Goal: Task Accomplishment & Management: Manage account settings

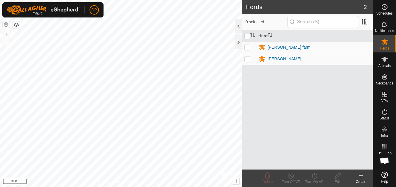
scroll to position [604, 0]
click at [196, 187] on html "DP Schedules Notifications Herds Animals Neckbands VPs Status Infra Heatmap Hel…" at bounding box center [198, 93] width 396 height 187
click at [248, 50] on p-checkbox at bounding box center [247, 47] width 6 height 5
checkbox input "true"
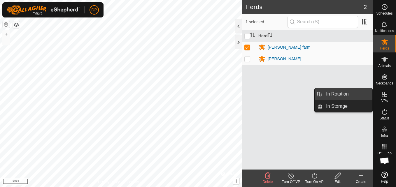
click at [354, 96] on link "In Rotation" at bounding box center [347, 94] width 50 height 12
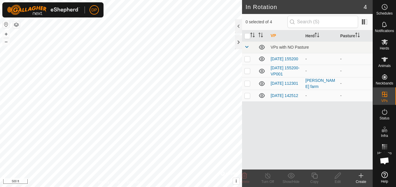
click at [263, 59] on icon at bounding box center [262, 59] width 6 height 5
click at [263, 73] on icon at bounding box center [261, 71] width 7 height 7
click at [262, 98] on icon at bounding box center [262, 95] width 6 height 5
click at [0, 76] on html "DP Schedules Notifications Herds Animals Neckbands VPs Status Infra Heatmap Hel…" at bounding box center [198, 93] width 396 height 187
